Goal: Transaction & Acquisition: Purchase product/service

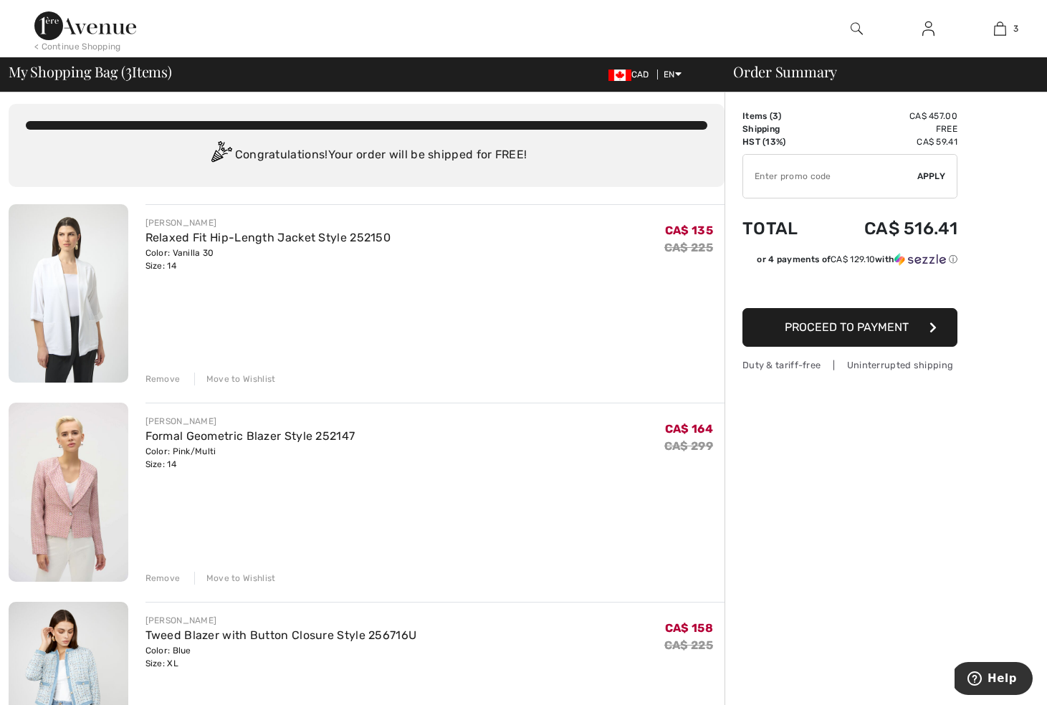
click at [157, 378] on div "Remove" at bounding box center [162, 379] width 35 height 13
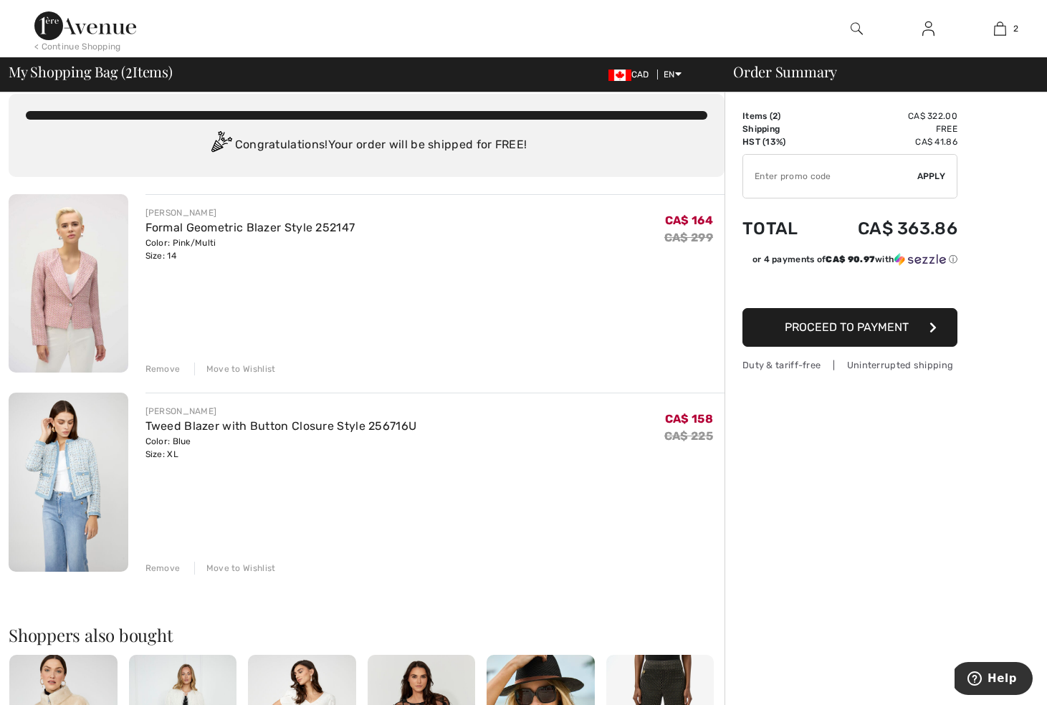
scroll to position [14, 0]
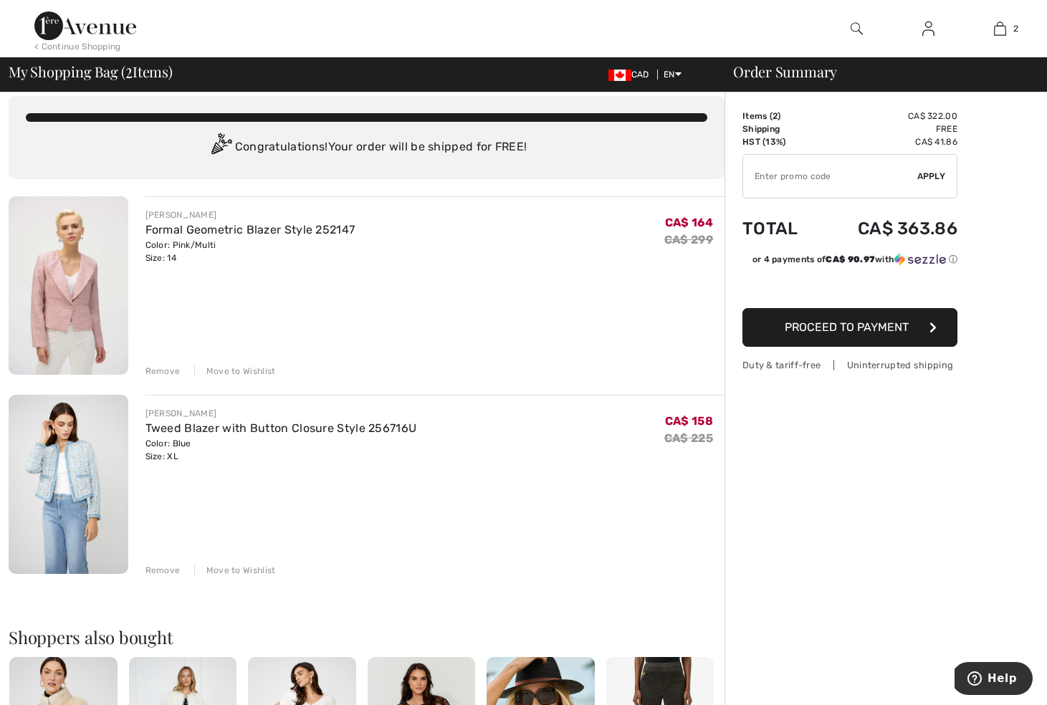
click at [67, 274] on img at bounding box center [69, 285] width 120 height 178
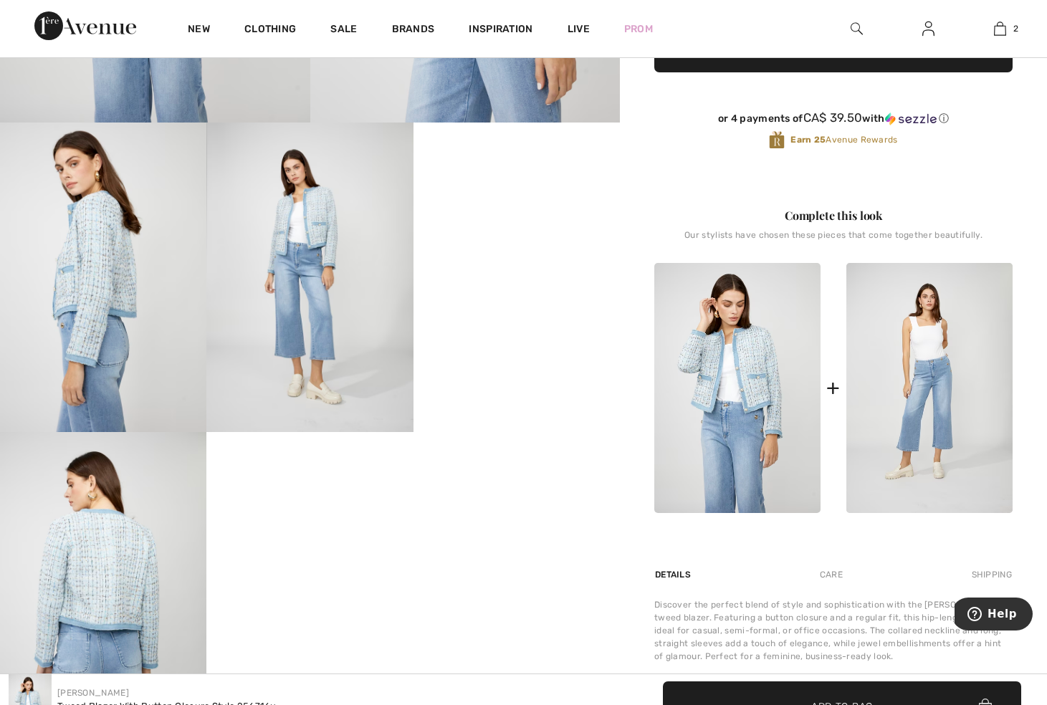
scroll to position [427, 0]
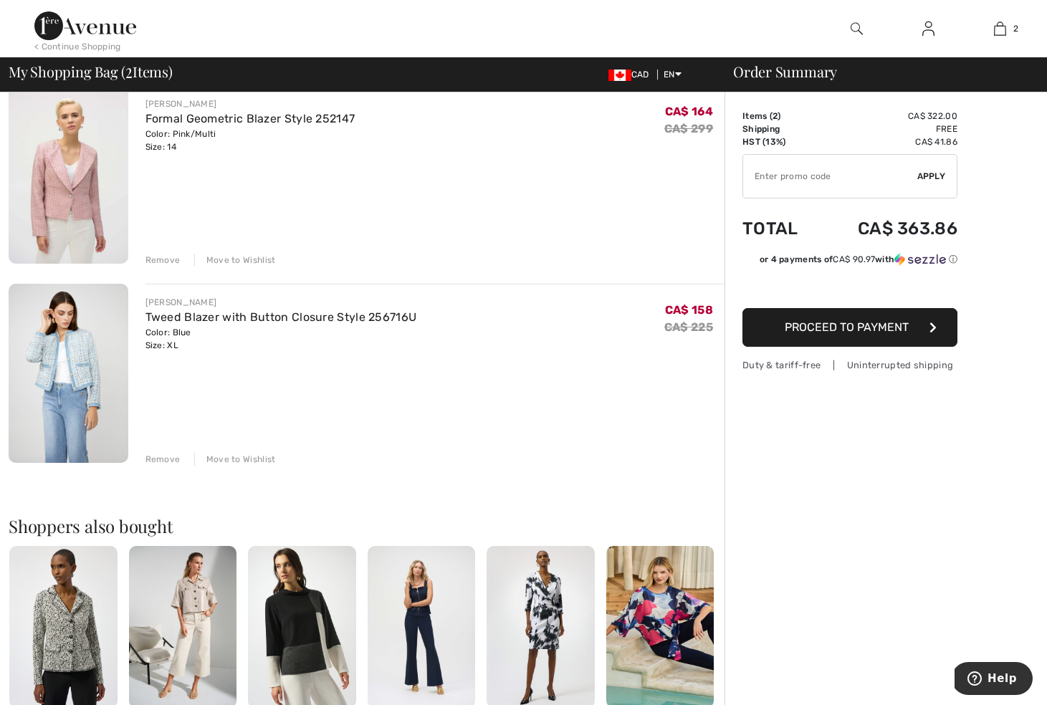
scroll to position [142, 0]
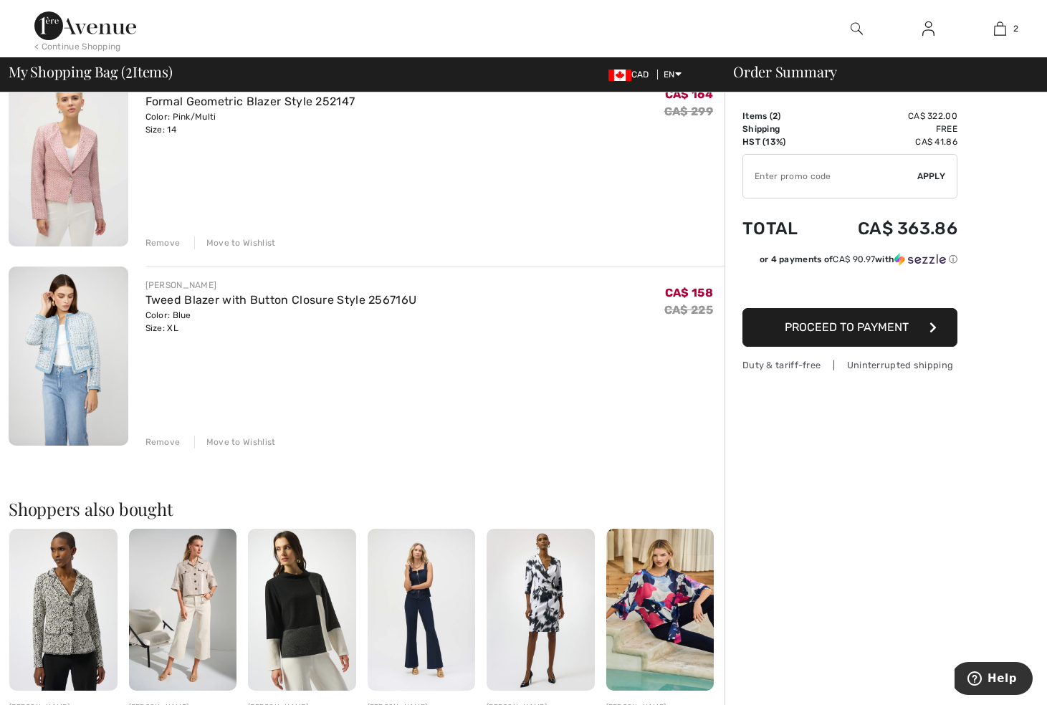
click at [162, 439] on div "Remove" at bounding box center [162, 442] width 35 height 13
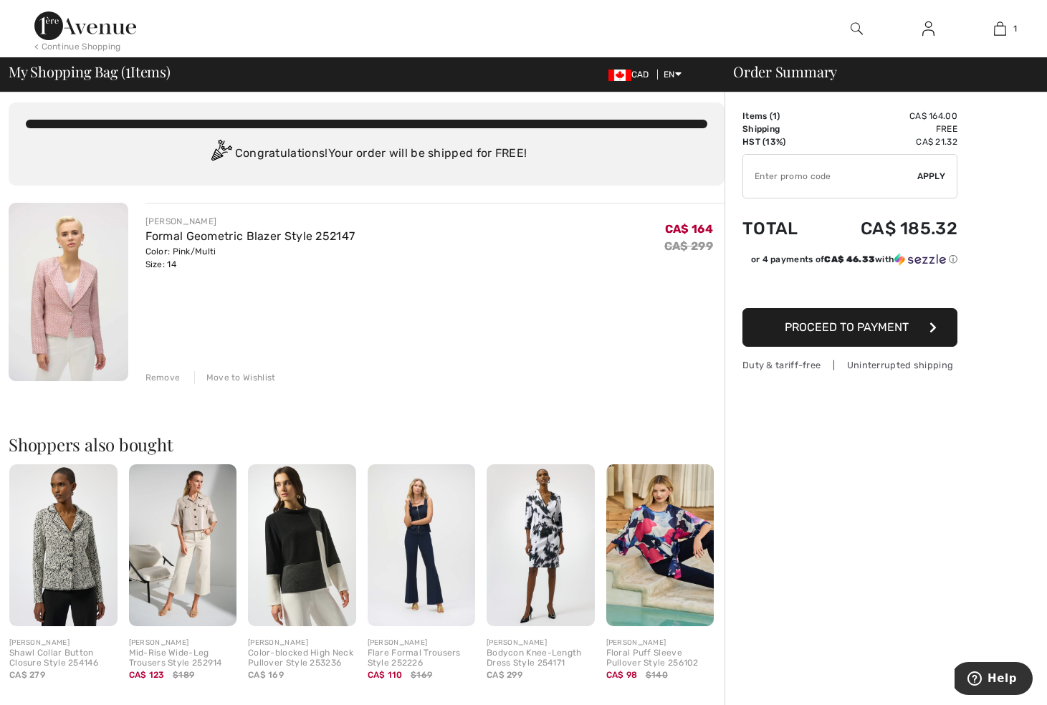
scroll to position [0, 0]
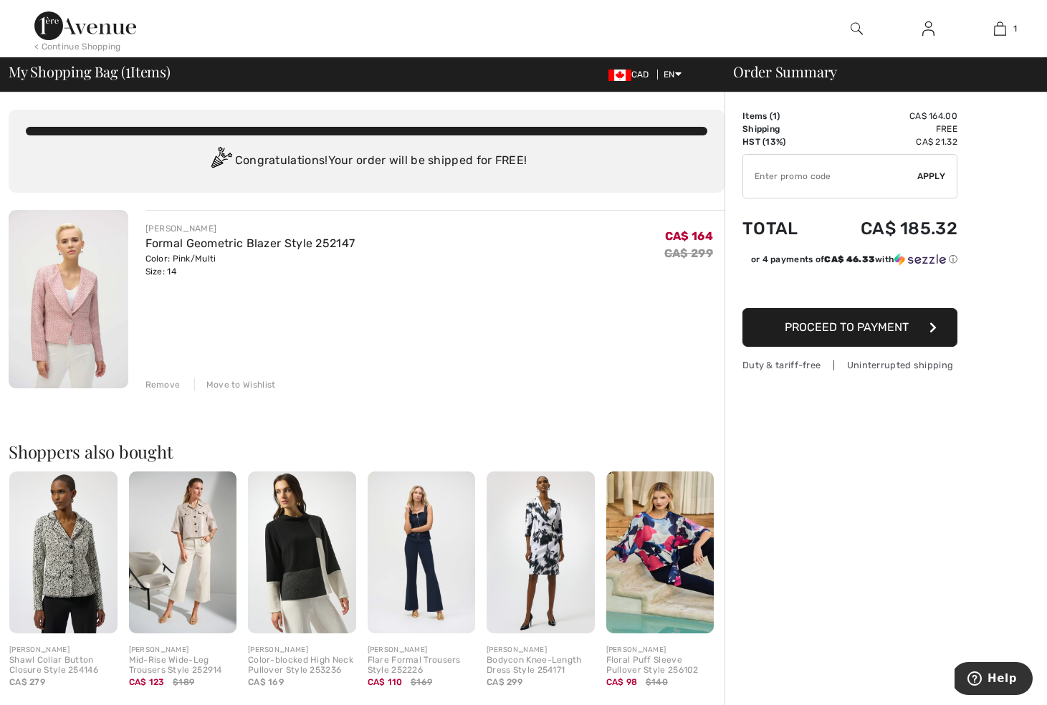
click at [850, 323] on span "Proceed to Payment" at bounding box center [847, 327] width 124 height 14
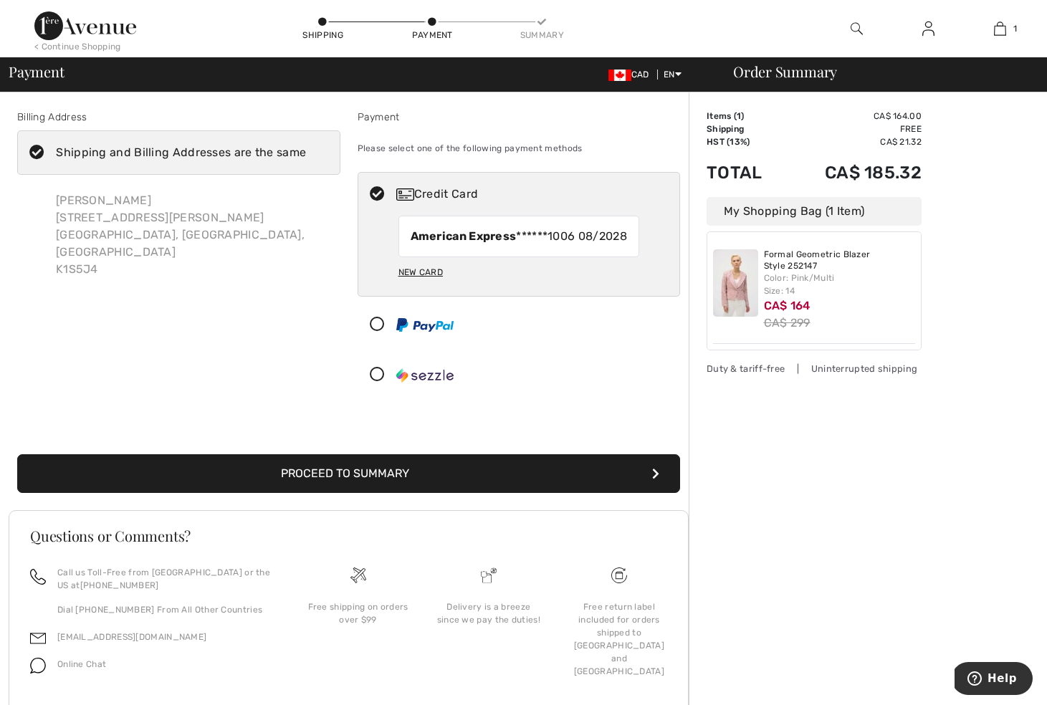
click at [393, 489] on button "Proceed to Summary" at bounding box center [348, 473] width 663 height 39
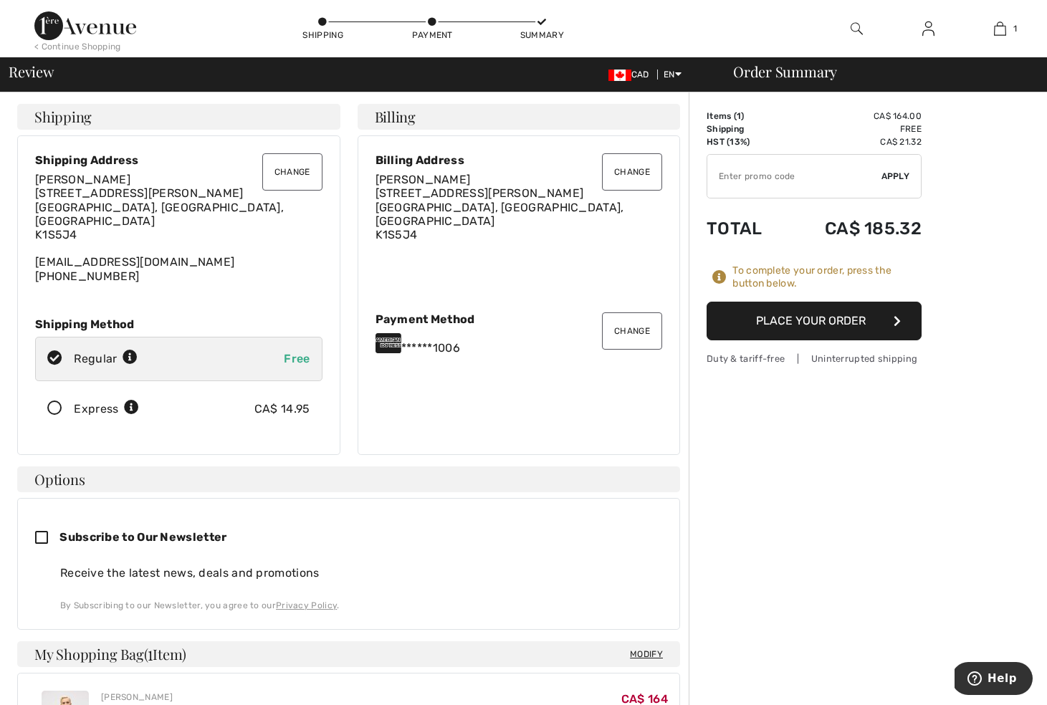
click at [828, 320] on button "Place Your Order" at bounding box center [814, 321] width 215 height 39
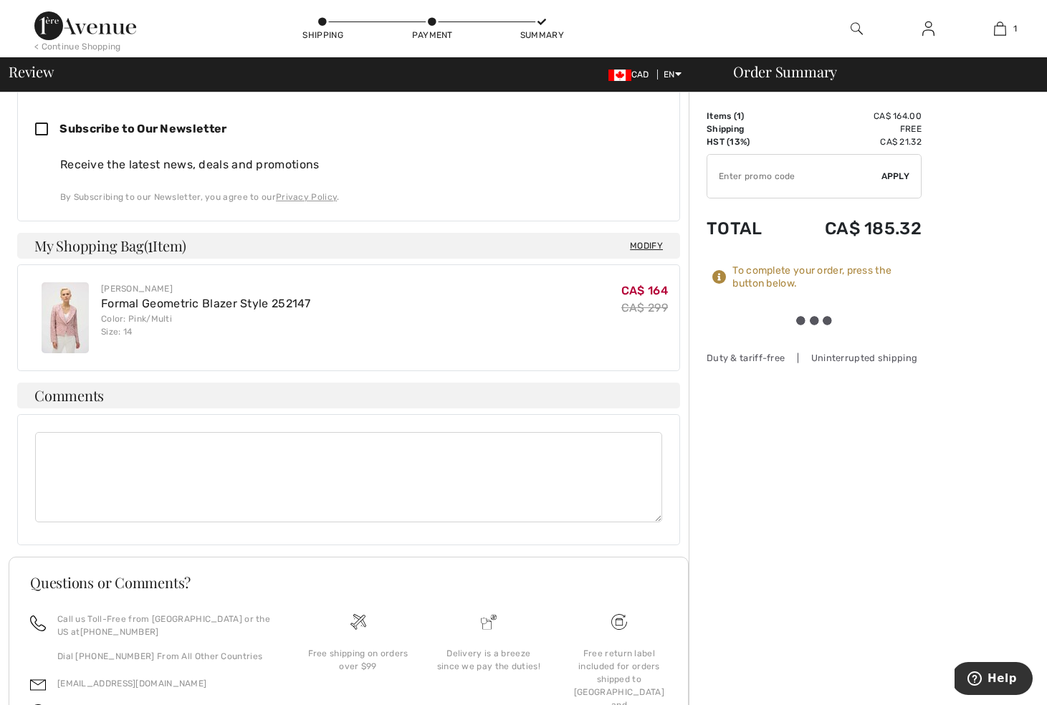
scroll to position [409, 0]
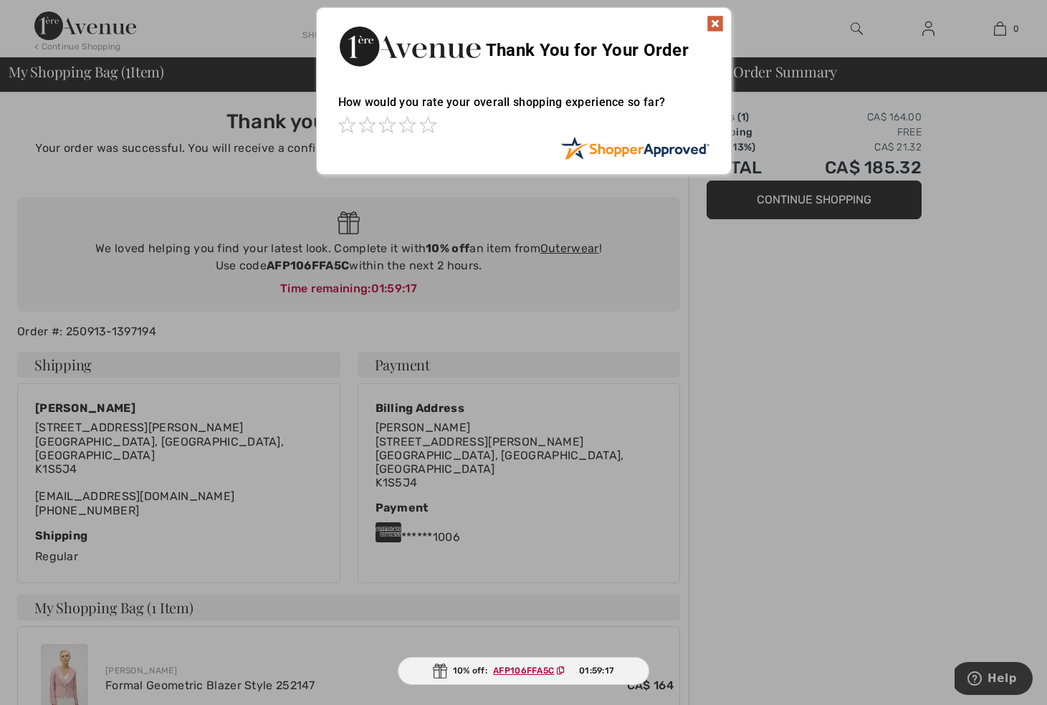
click at [717, 19] on img at bounding box center [715, 23] width 17 height 17
